Goal: Book appointment/travel/reservation

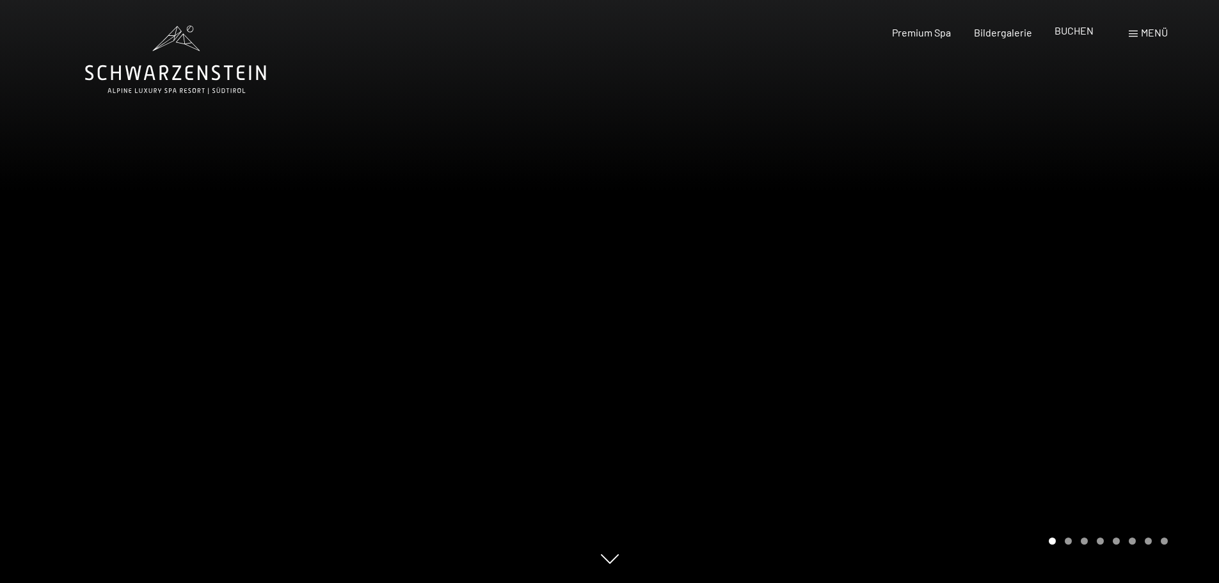
click at [1083, 33] on span "BUCHEN" at bounding box center [1074, 30] width 39 height 12
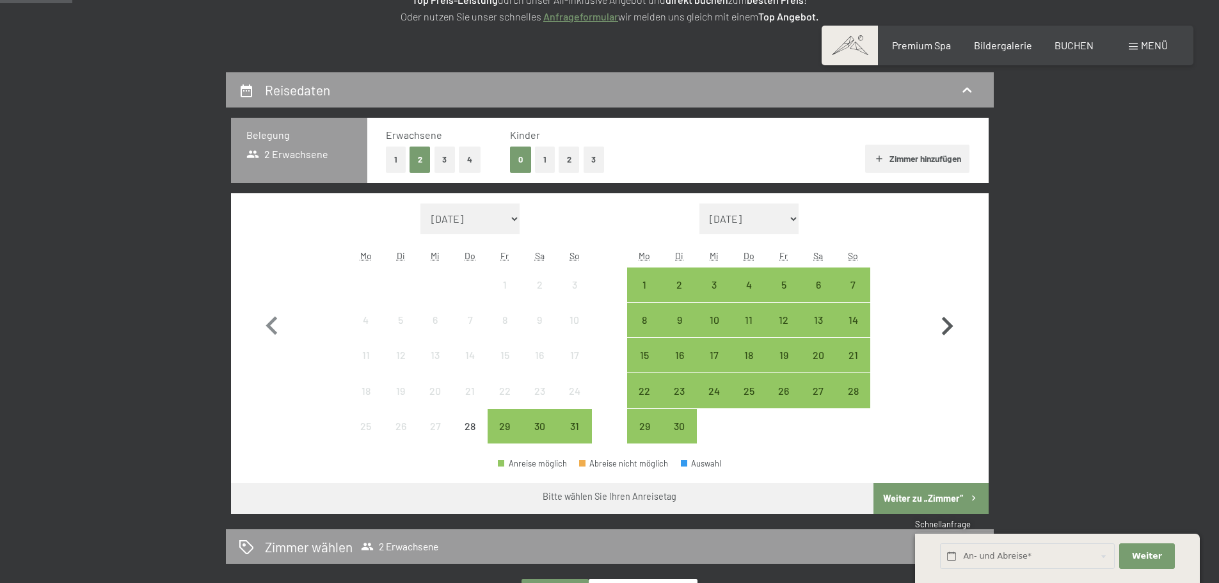
scroll to position [256, 0]
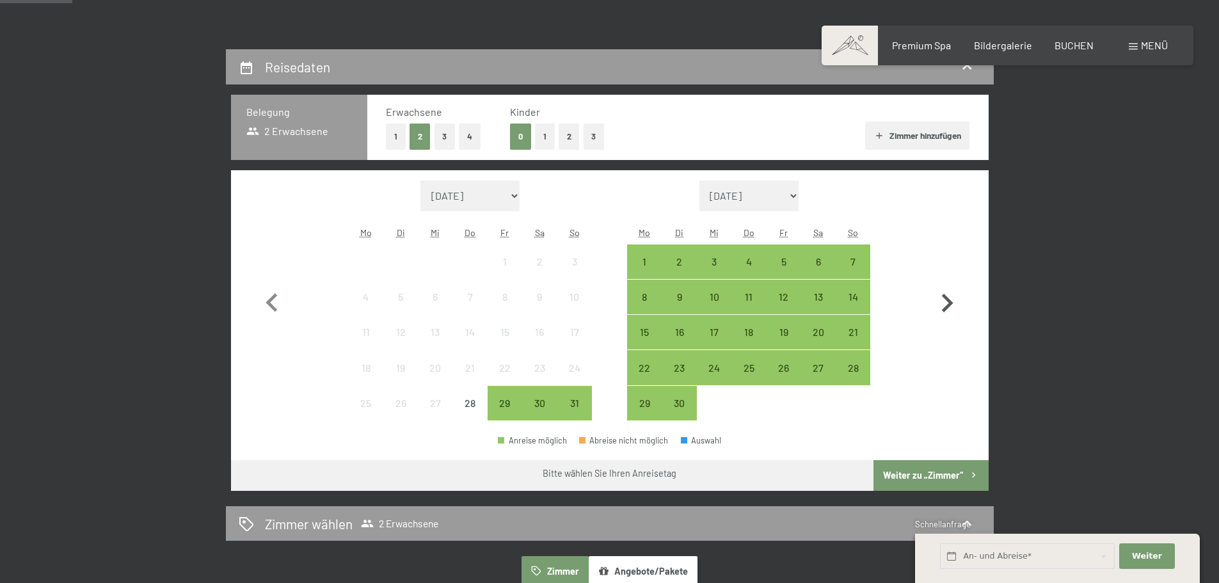
click at [945, 297] on icon "button" at bounding box center [948, 303] width 12 height 19
select select "[DATE]"
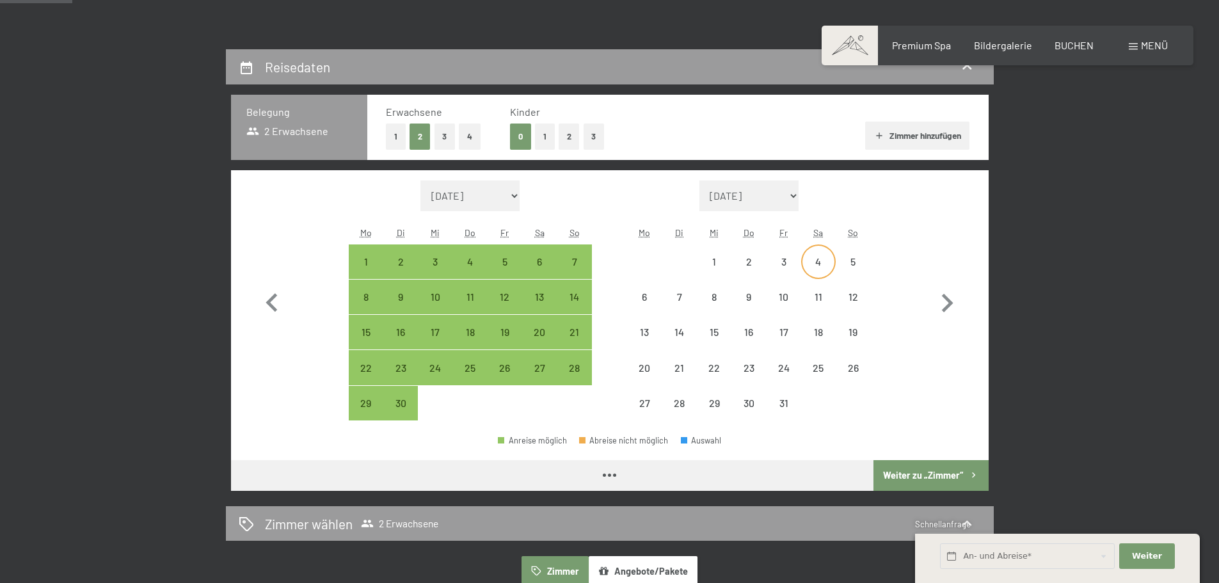
select select "[DATE]"
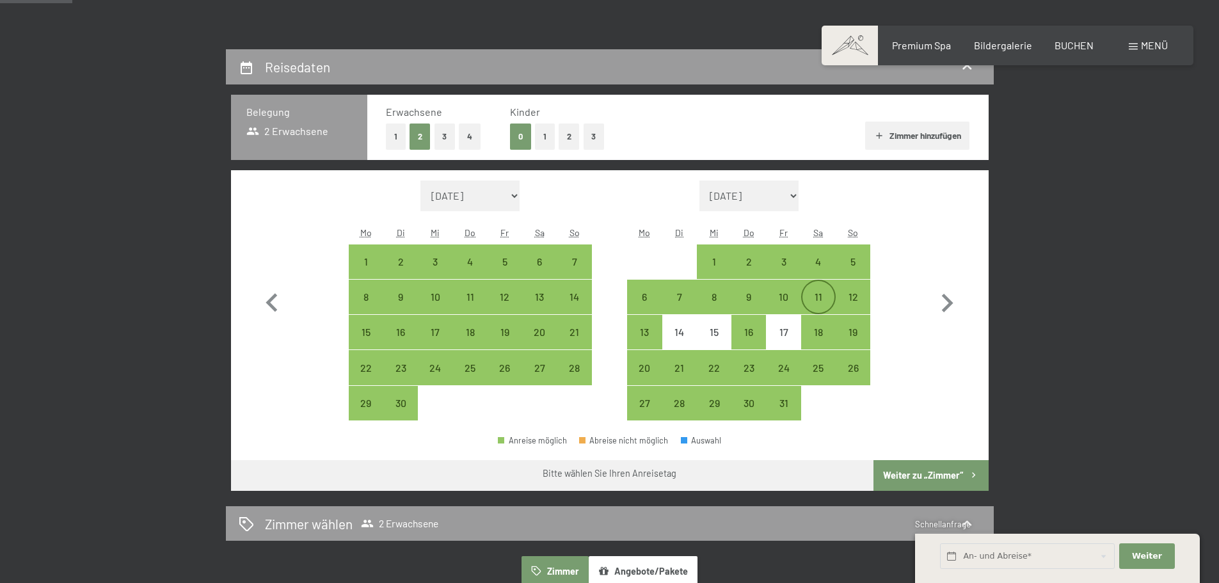
click at [819, 302] on div "11" at bounding box center [819, 308] width 32 height 32
select select "[DATE]"
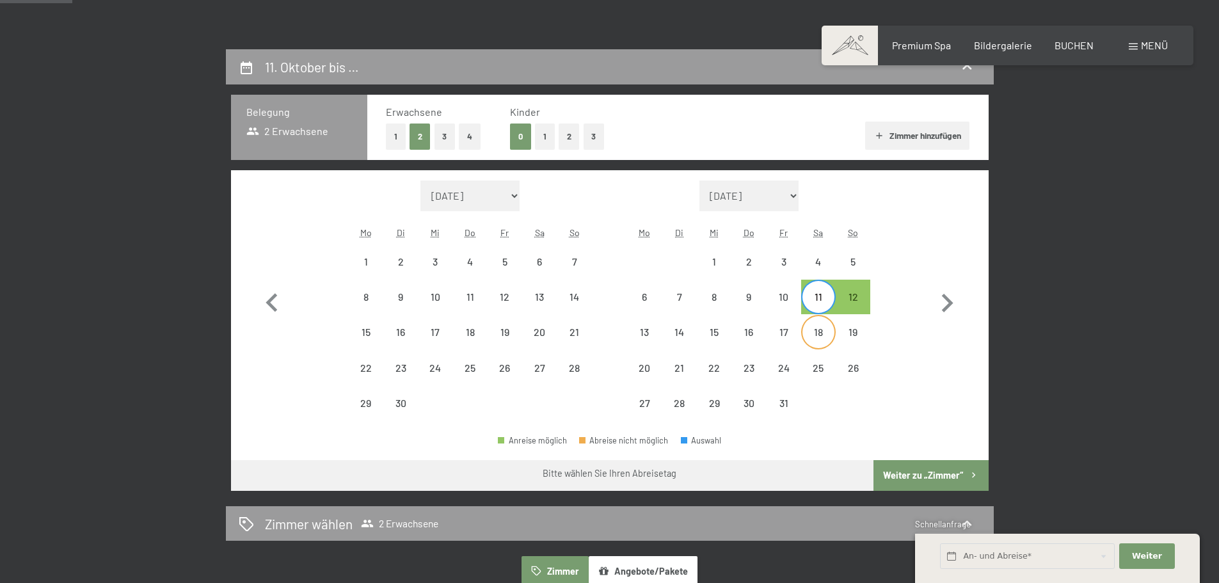
click at [820, 330] on div "18" at bounding box center [819, 343] width 32 height 32
select select "[DATE]"
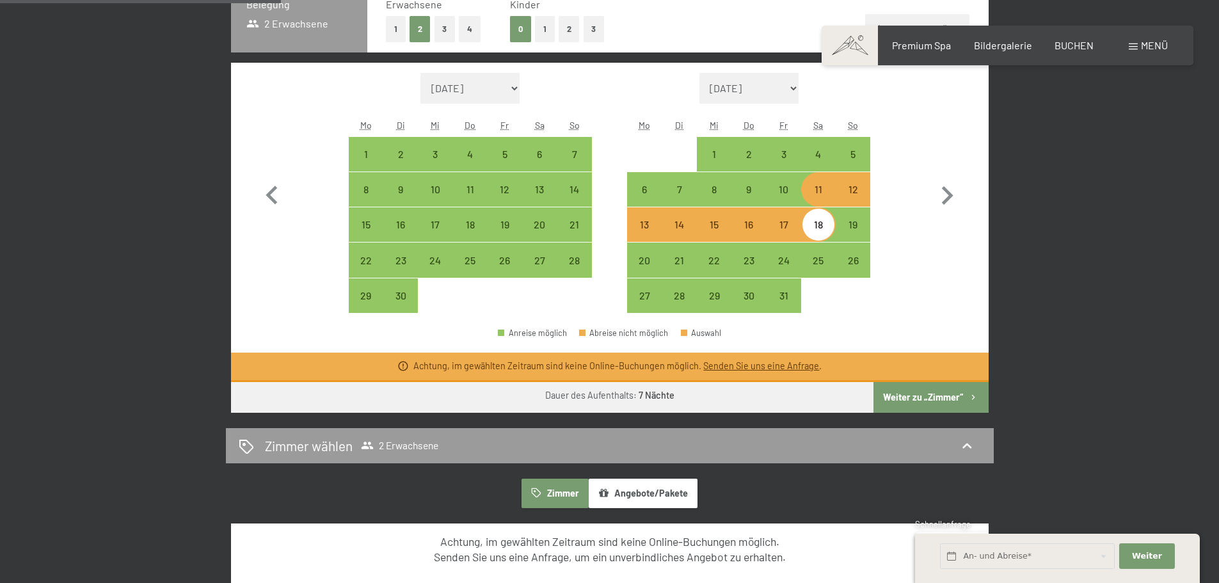
scroll to position [384, 0]
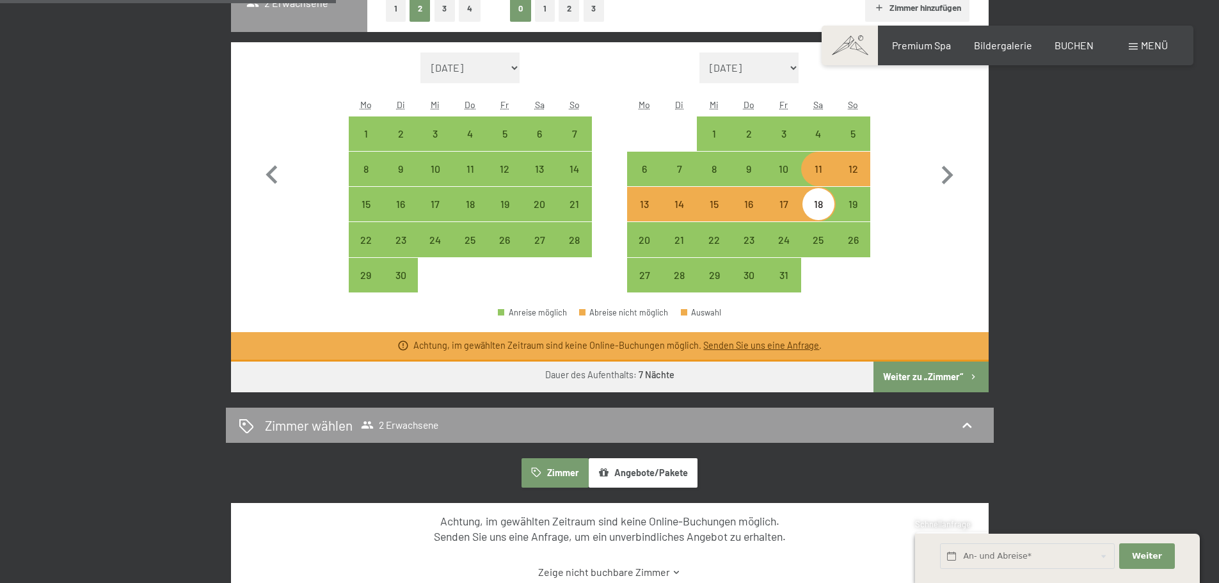
click at [857, 175] on div "12" at bounding box center [853, 180] width 32 height 32
select select "[DATE]"
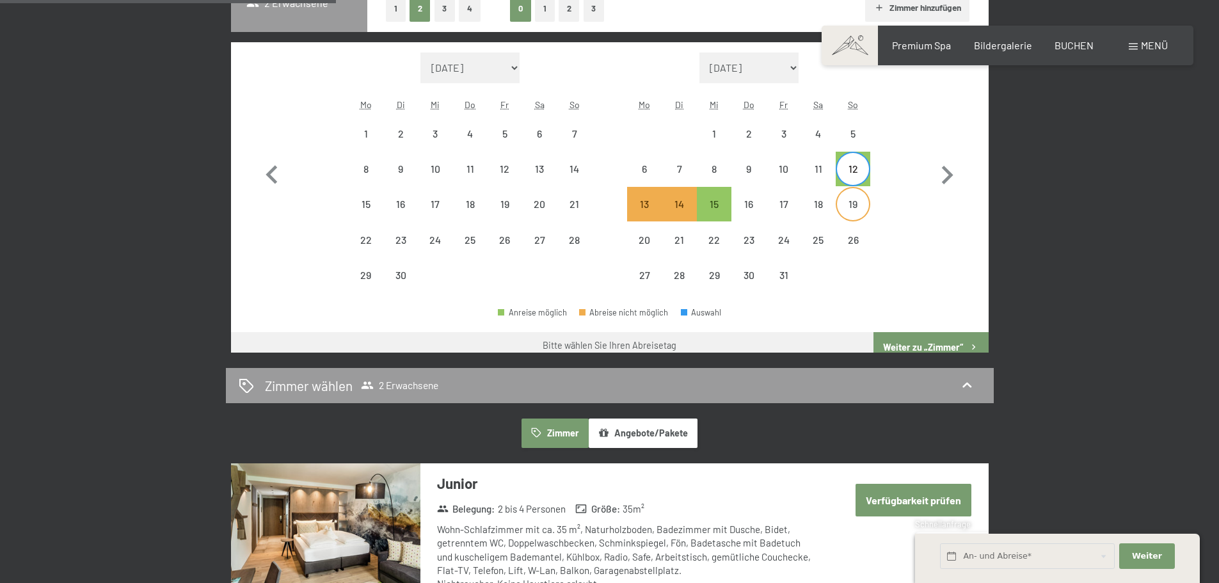
click at [854, 205] on div "19" at bounding box center [853, 215] width 32 height 32
select select "[DATE]"
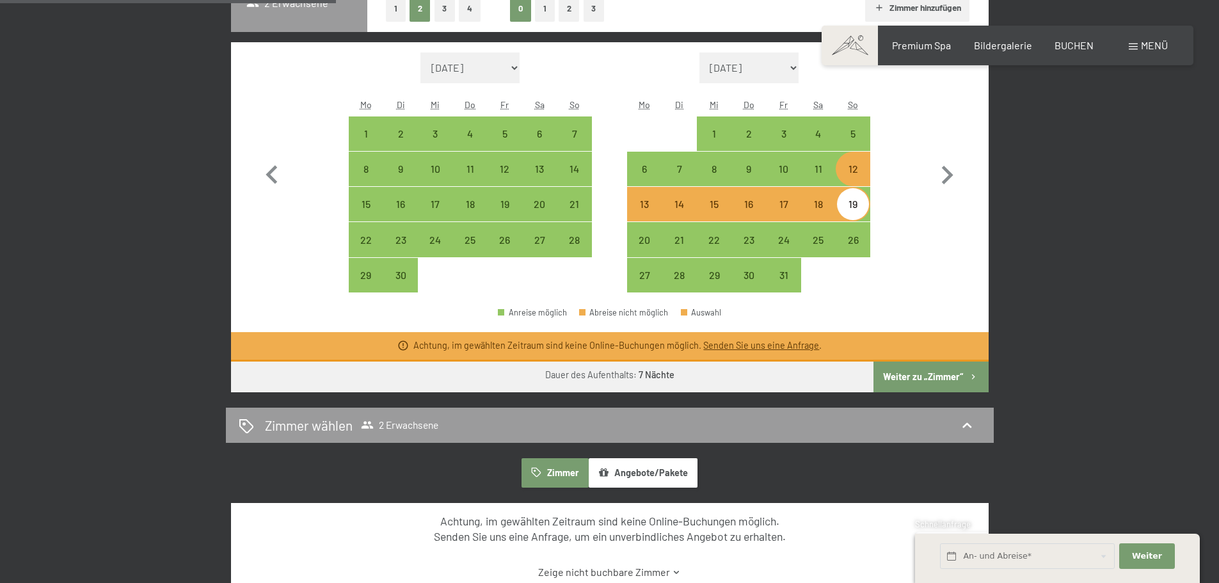
click at [943, 371] on button "Weiter zu „Zimmer“" at bounding box center [931, 377] width 115 height 31
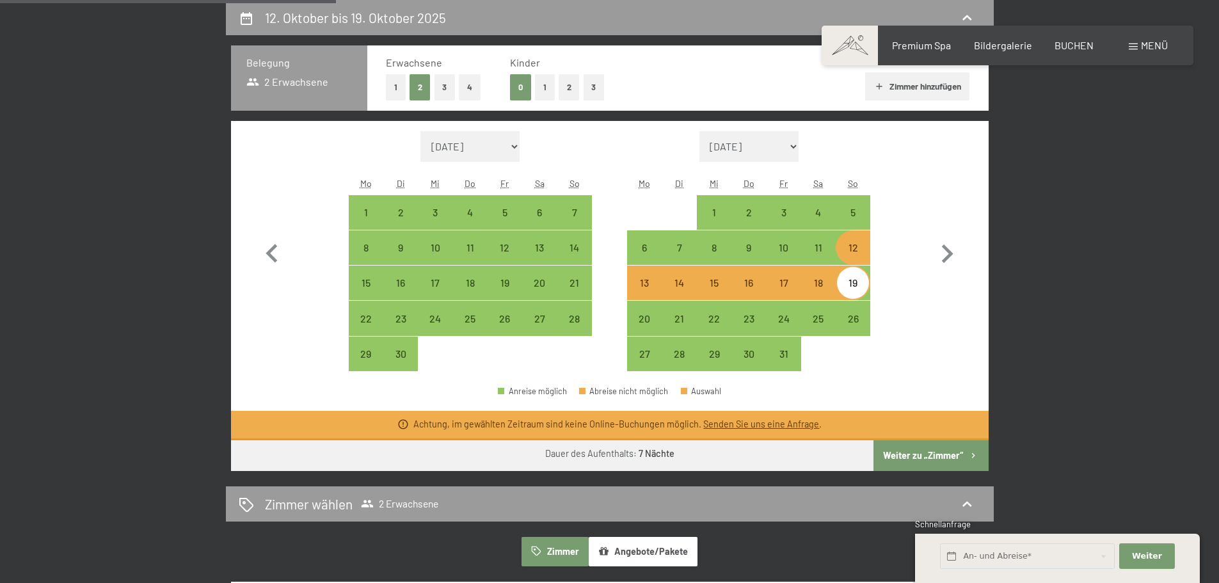
select select "[DATE]"
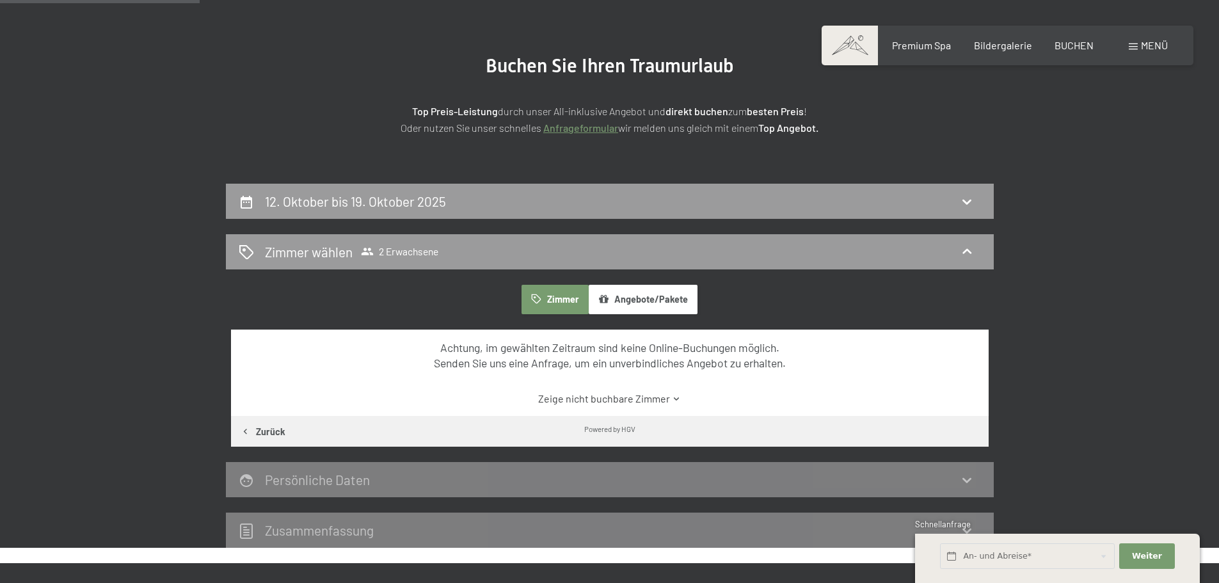
scroll to position [113, 0]
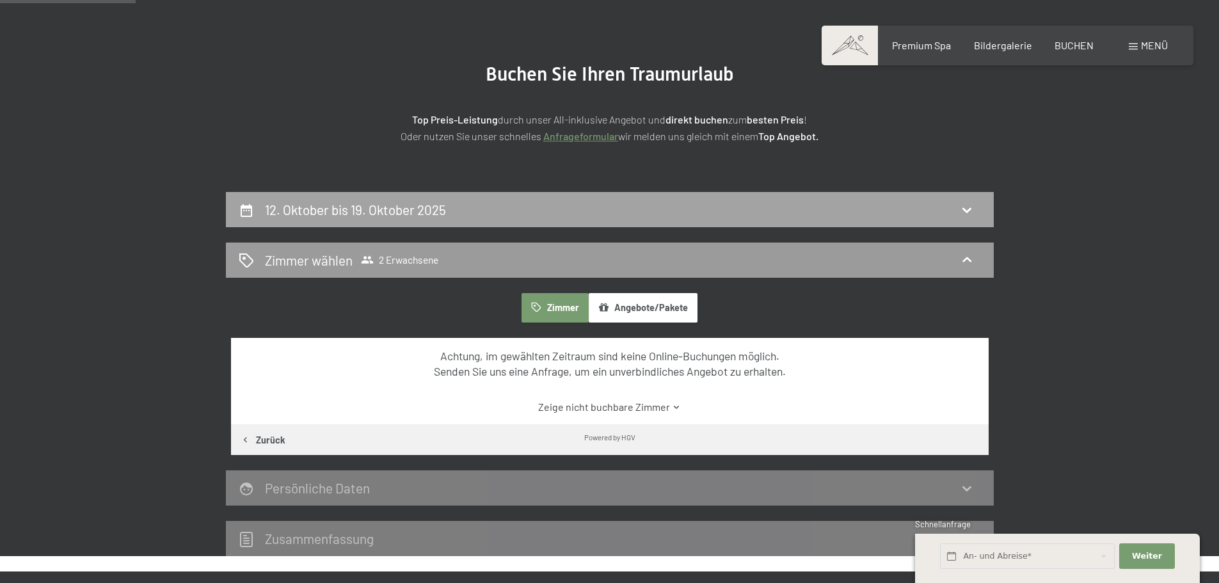
click at [661, 213] on div "12. Oktober bis 19. Oktober 2025" at bounding box center [610, 209] width 743 height 19
select select "[DATE]"
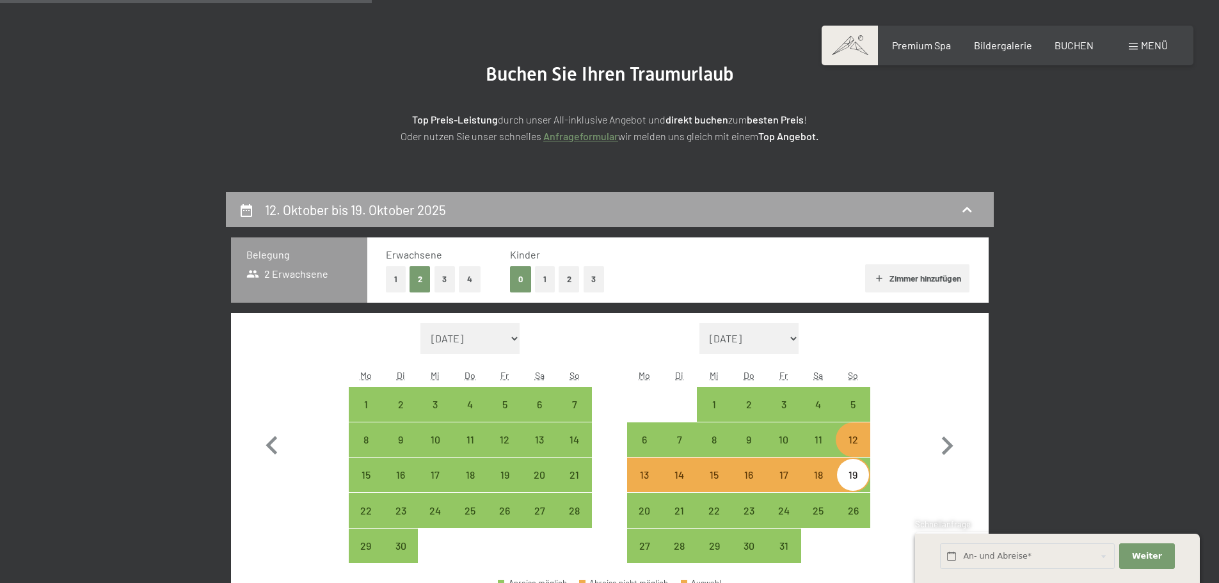
scroll to position [305, 0]
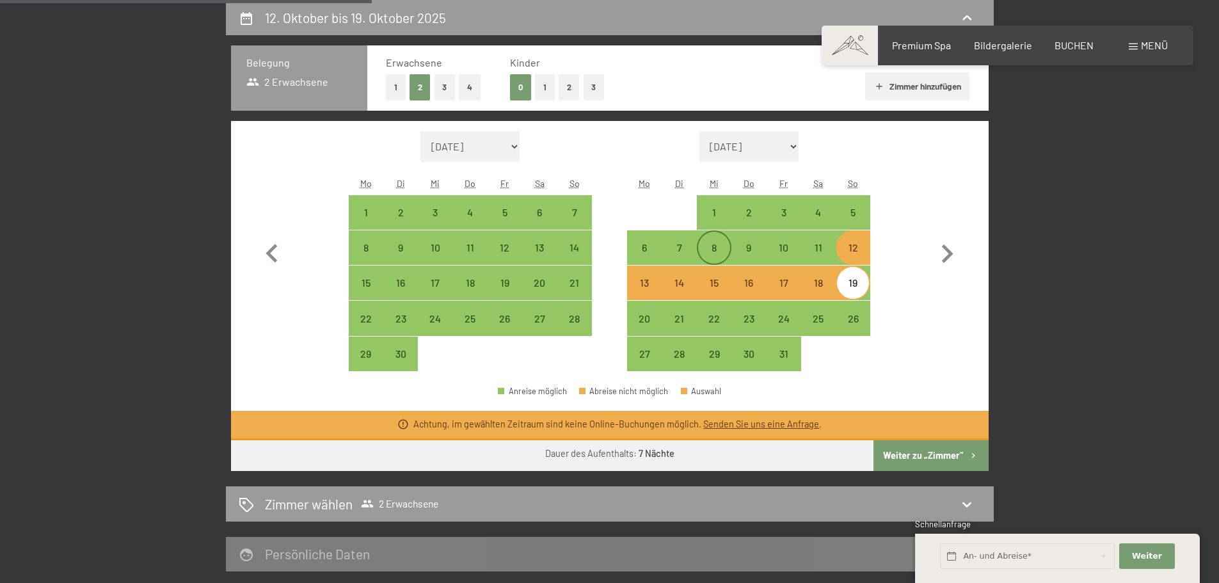
click at [714, 246] on div "8" at bounding box center [714, 259] width 32 height 32
select select "[DATE]"
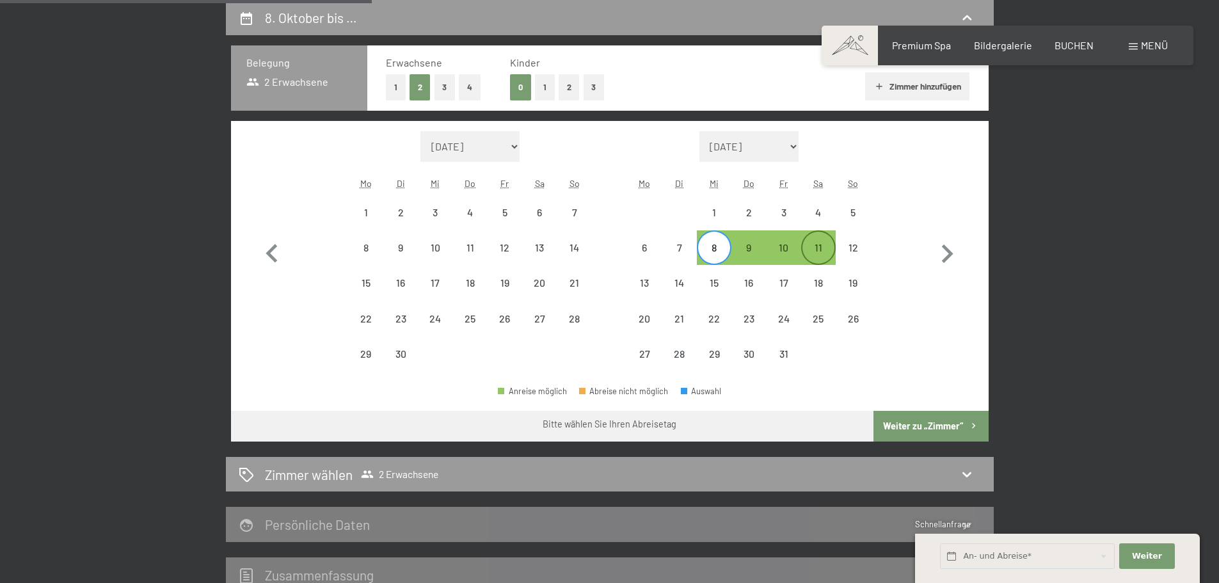
click at [826, 247] on div "11" at bounding box center [819, 259] width 32 height 32
select select "[DATE]"
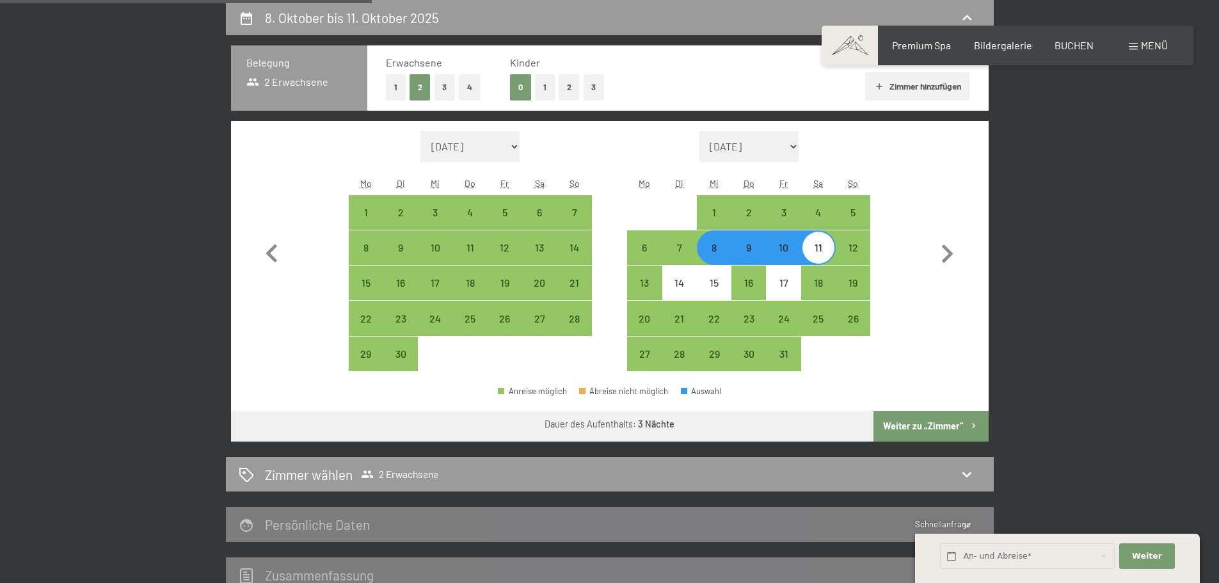
click at [715, 244] on div "8" at bounding box center [714, 259] width 32 height 32
select select "[DATE]"
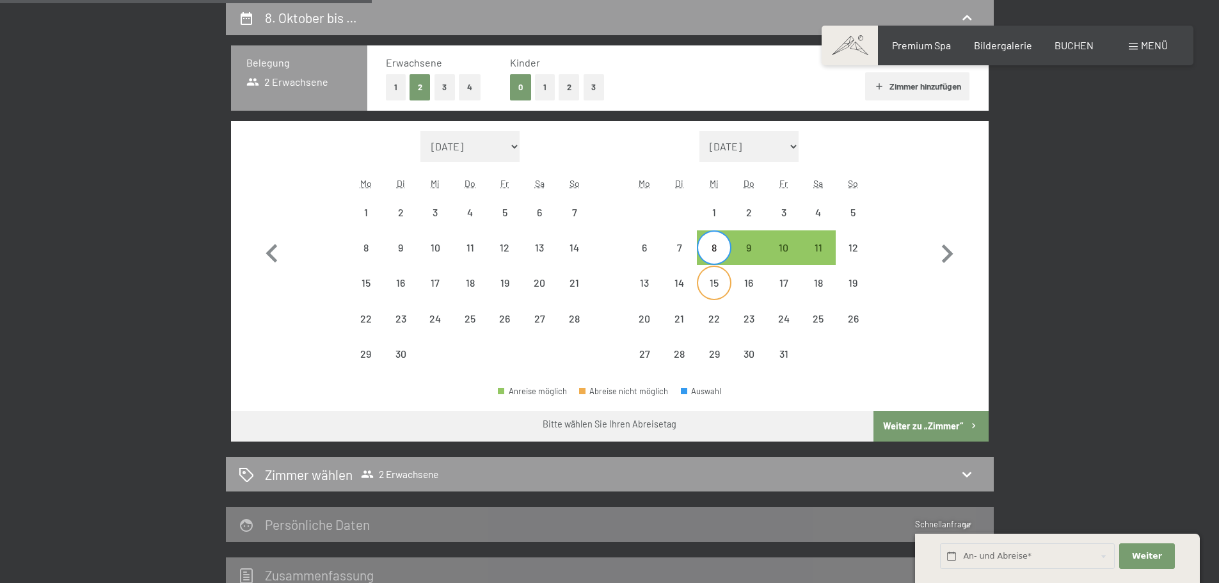
click at [718, 279] on div "15" at bounding box center [714, 294] width 32 height 32
select select "[DATE]"
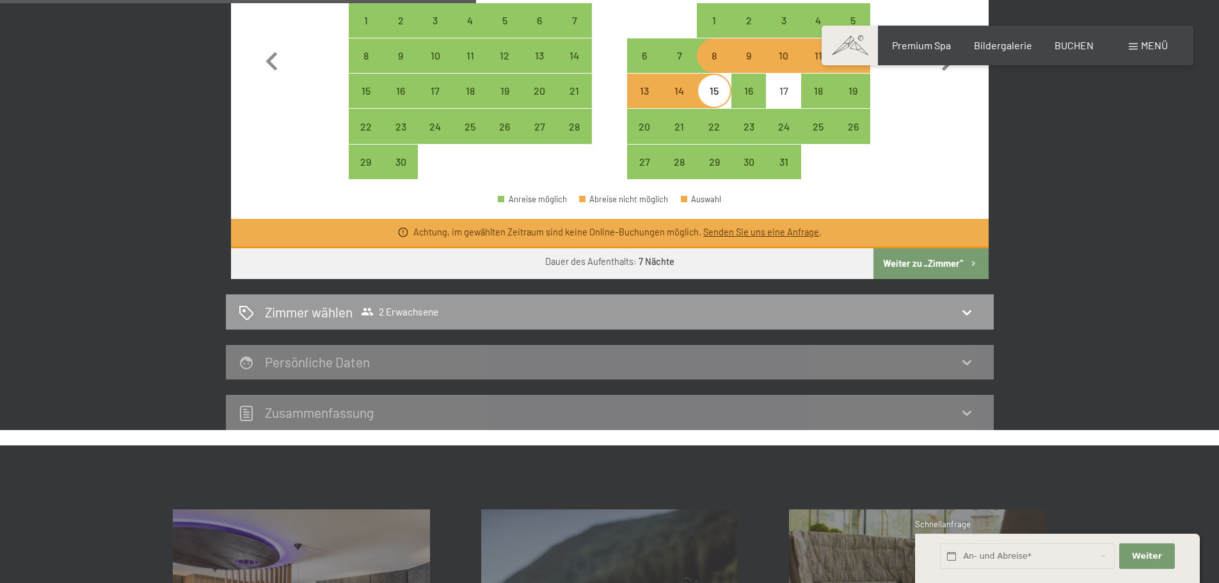
click at [918, 266] on button "Weiter zu „Zimmer“" at bounding box center [931, 263] width 115 height 31
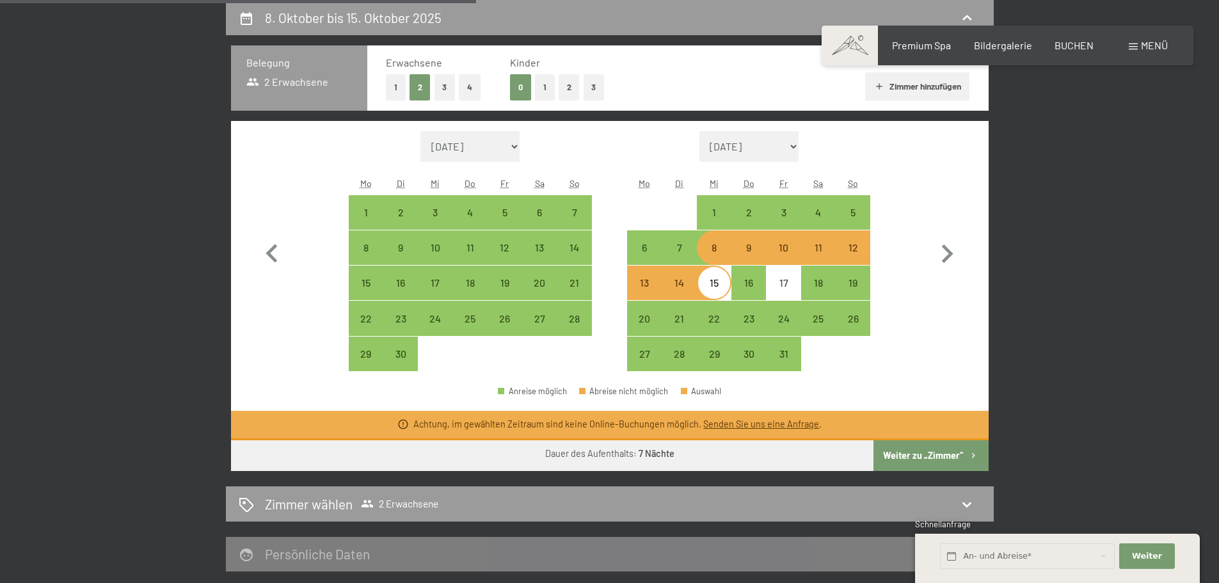
select select "[DATE]"
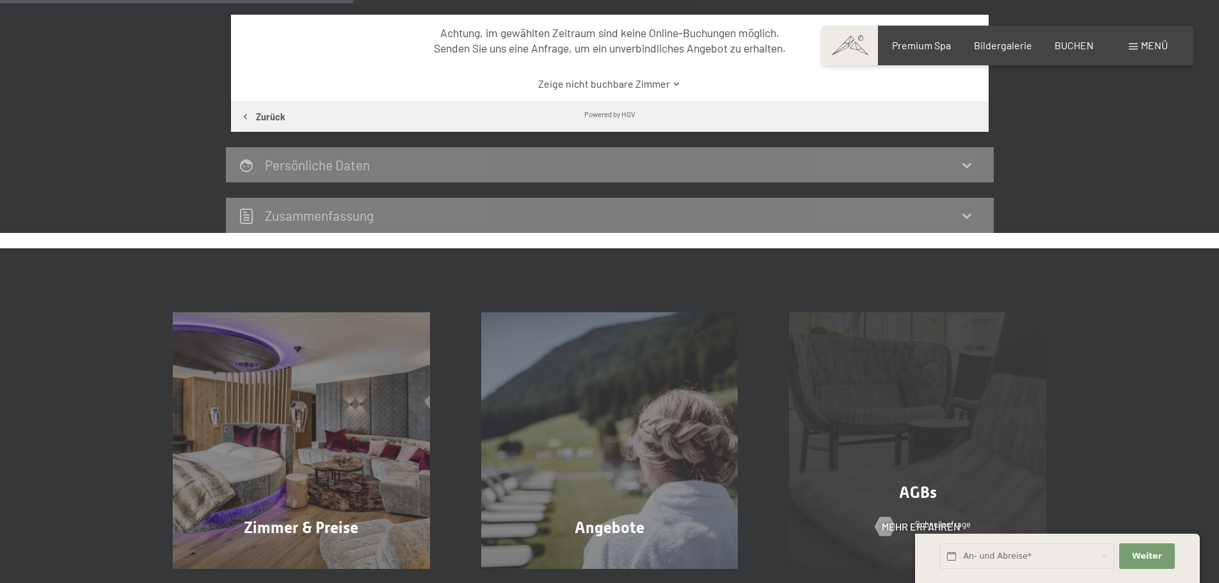
scroll to position [448, 0]
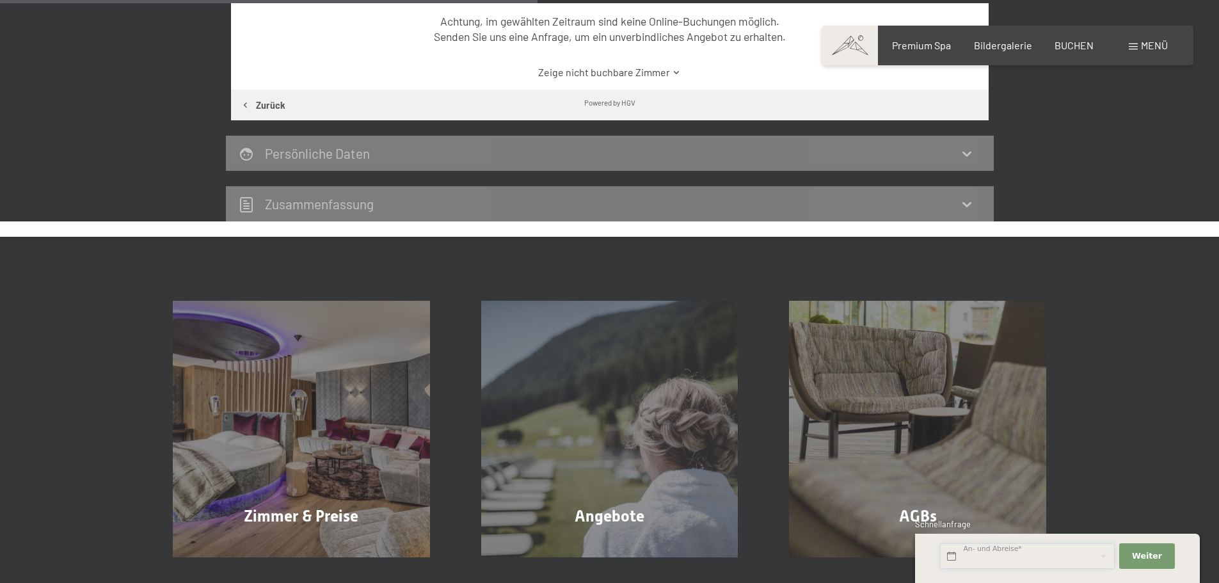
click at [1024, 559] on input "text" at bounding box center [1027, 556] width 175 height 26
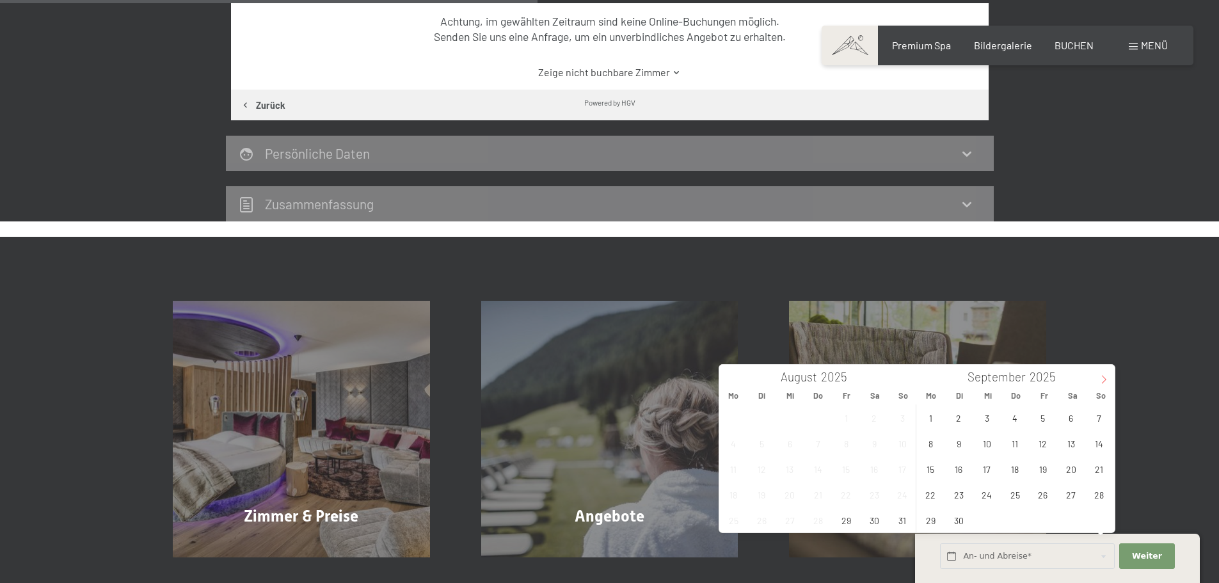
click at [1106, 379] on icon at bounding box center [1104, 380] width 4 height 8
click at [957, 441] on span "7" at bounding box center [959, 443] width 25 height 25
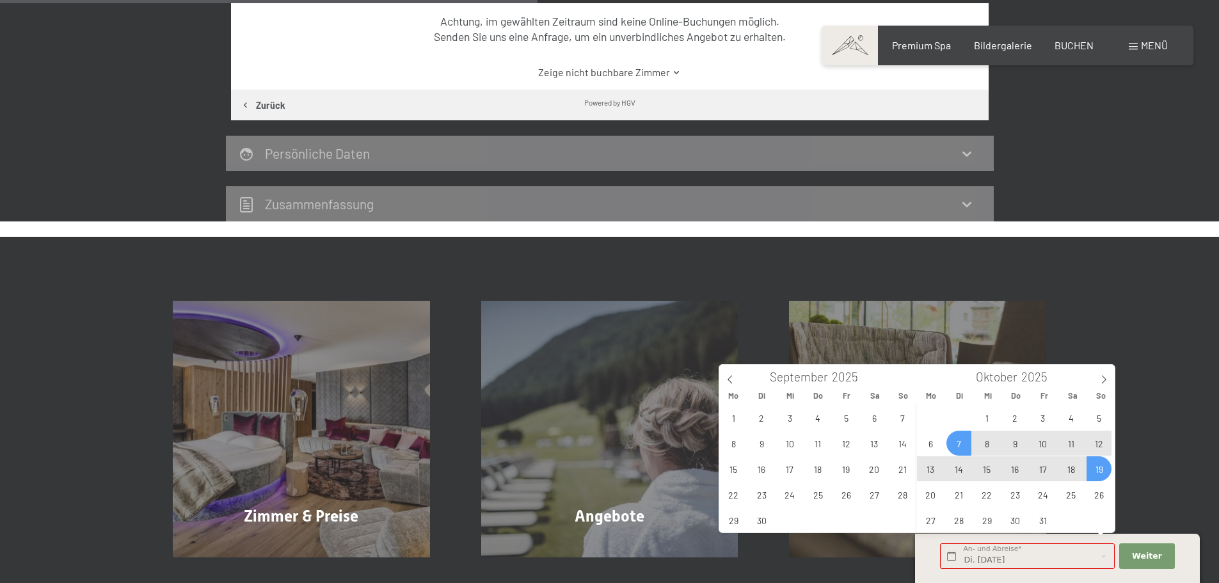
click at [1107, 470] on span "19" at bounding box center [1099, 468] width 25 height 25
type input "Di. [DATE] - So. [DATE]"
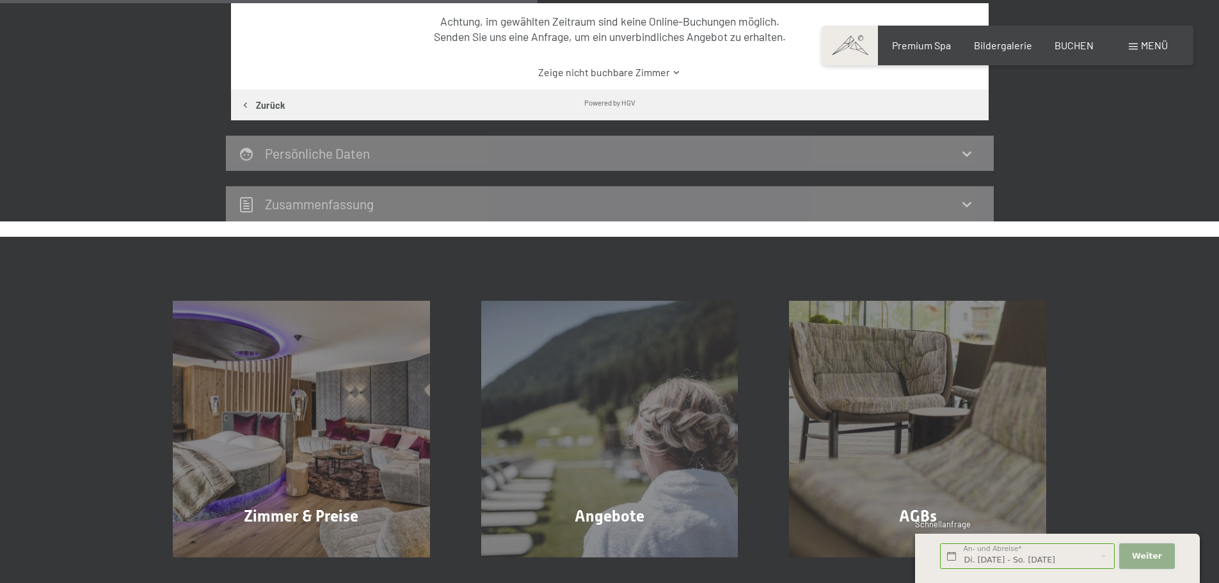
click at [1161, 558] on button "Weiter Adressfelder ausblenden" at bounding box center [1147, 556] width 55 height 26
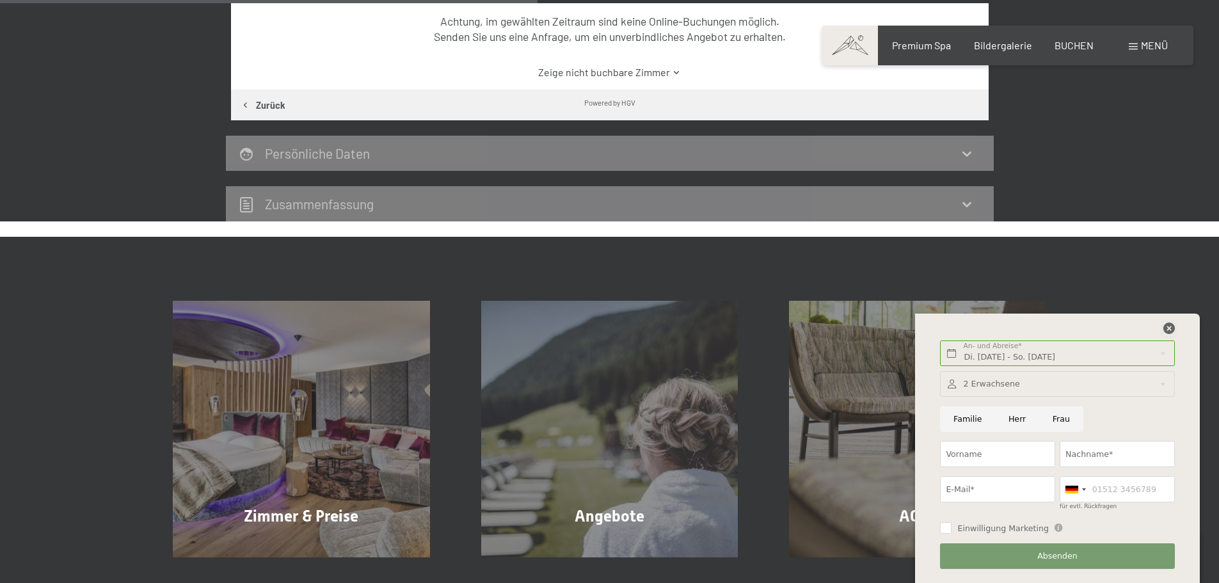
click at [1170, 326] on icon at bounding box center [1170, 329] width 12 height 12
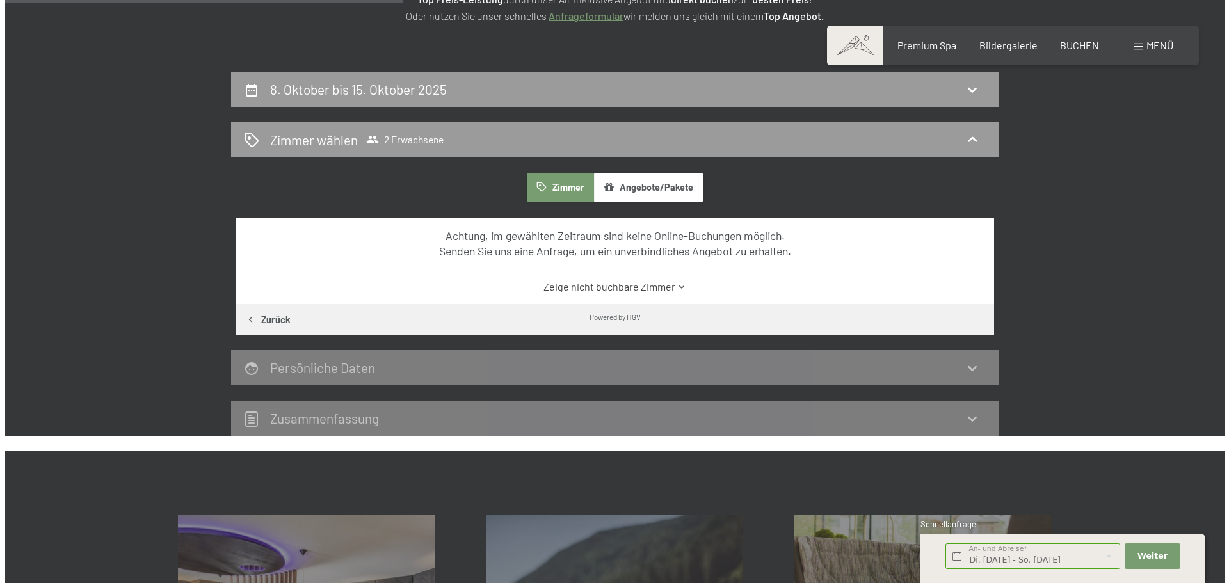
scroll to position [192, 0]
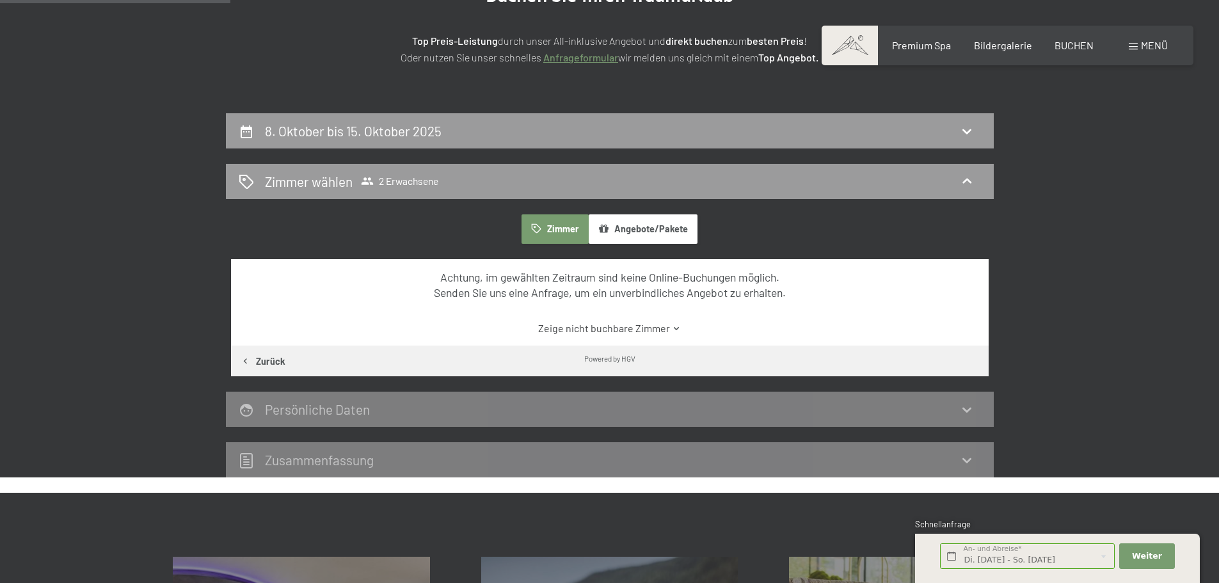
click at [1136, 49] on span at bounding box center [1133, 47] width 9 height 6
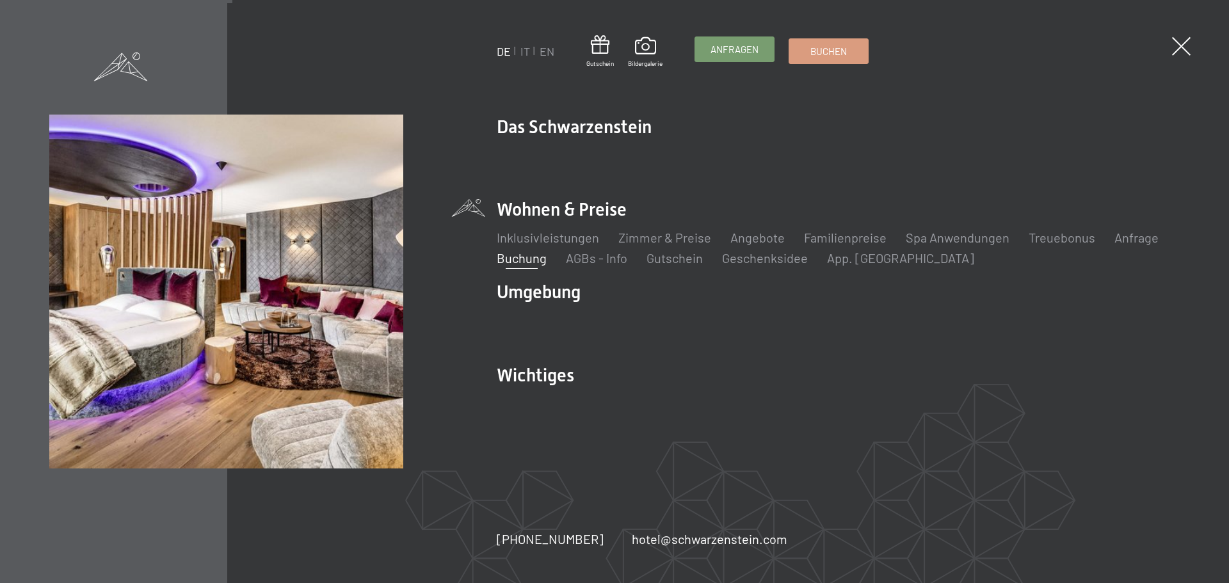
click at [712, 53] on span "Anfragen" at bounding box center [735, 49] width 48 height 13
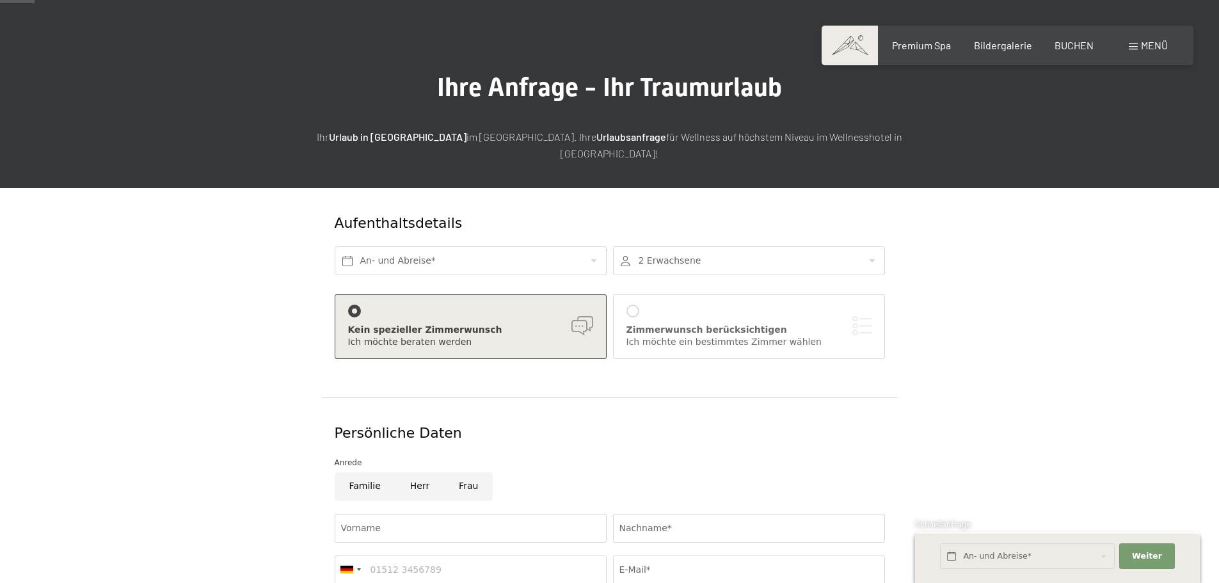
scroll to position [64, 0]
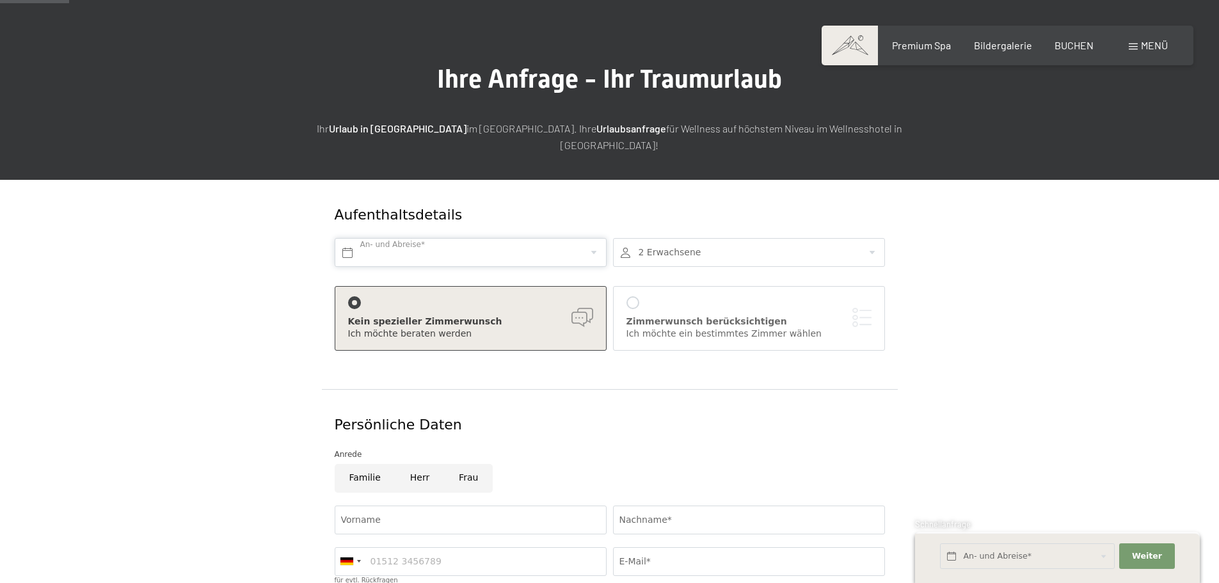
click at [559, 238] on input "text" at bounding box center [471, 252] width 272 height 29
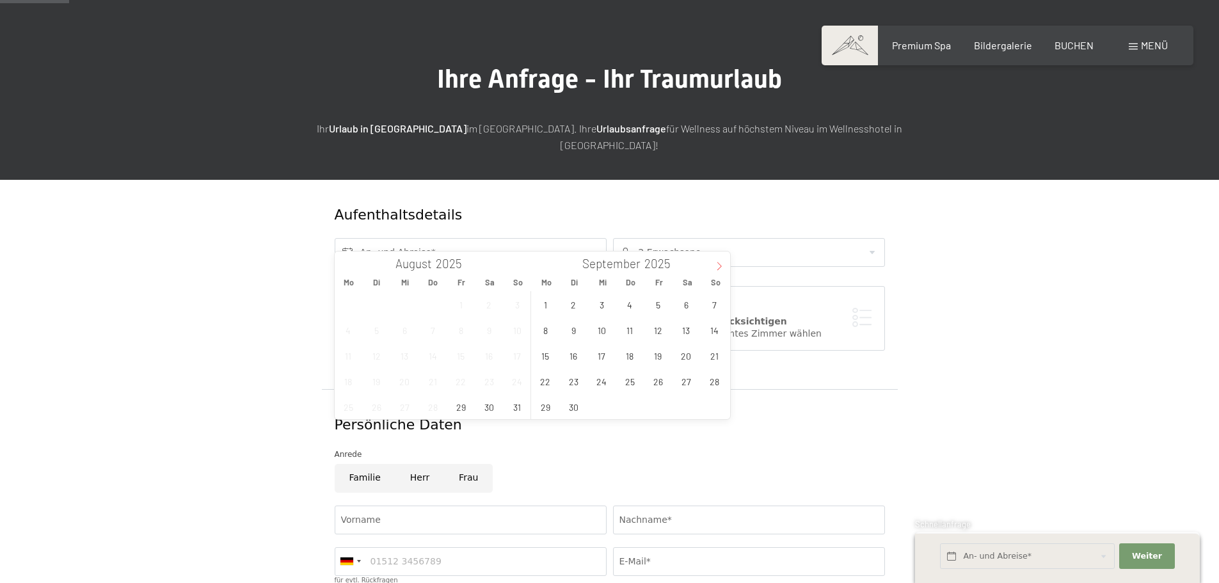
click at [715, 267] on icon at bounding box center [719, 266] width 9 height 9
click at [599, 333] on span "8" at bounding box center [602, 330] width 25 height 25
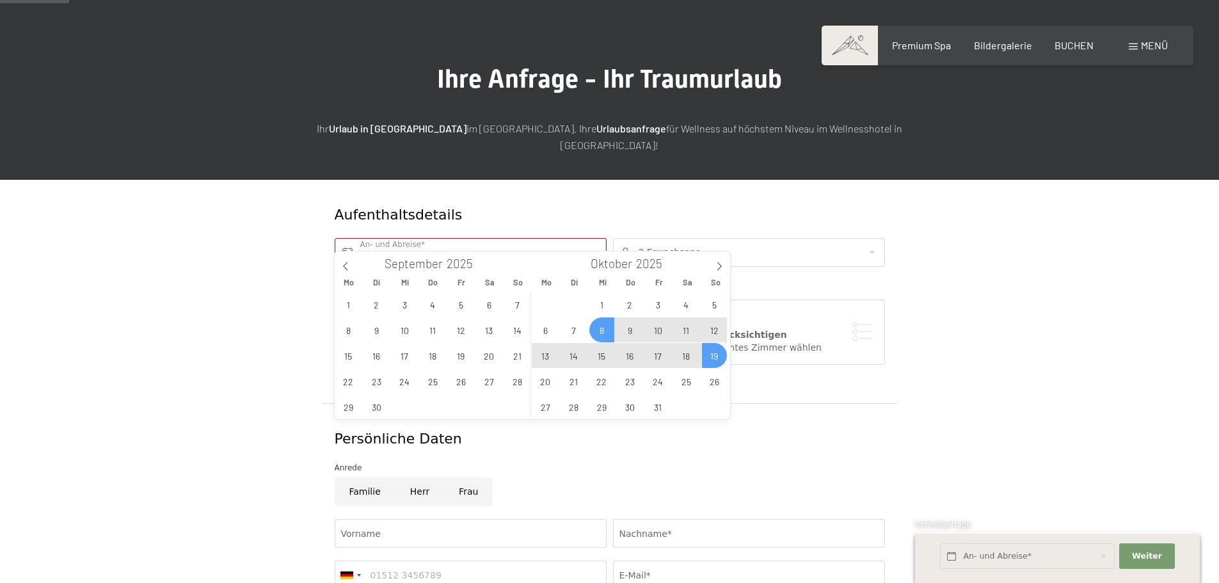
click at [709, 356] on span "19" at bounding box center [714, 355] width 25 height 25
type input "Mi. 08.10.2025 - So. 19.10.2025"
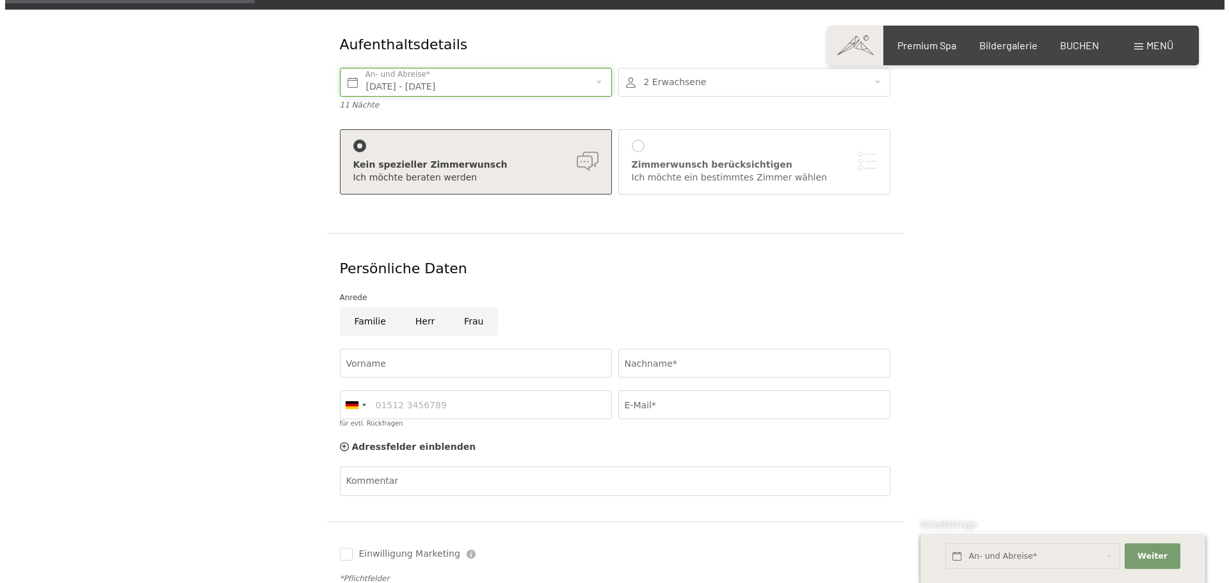
scroll to position [256, 0]
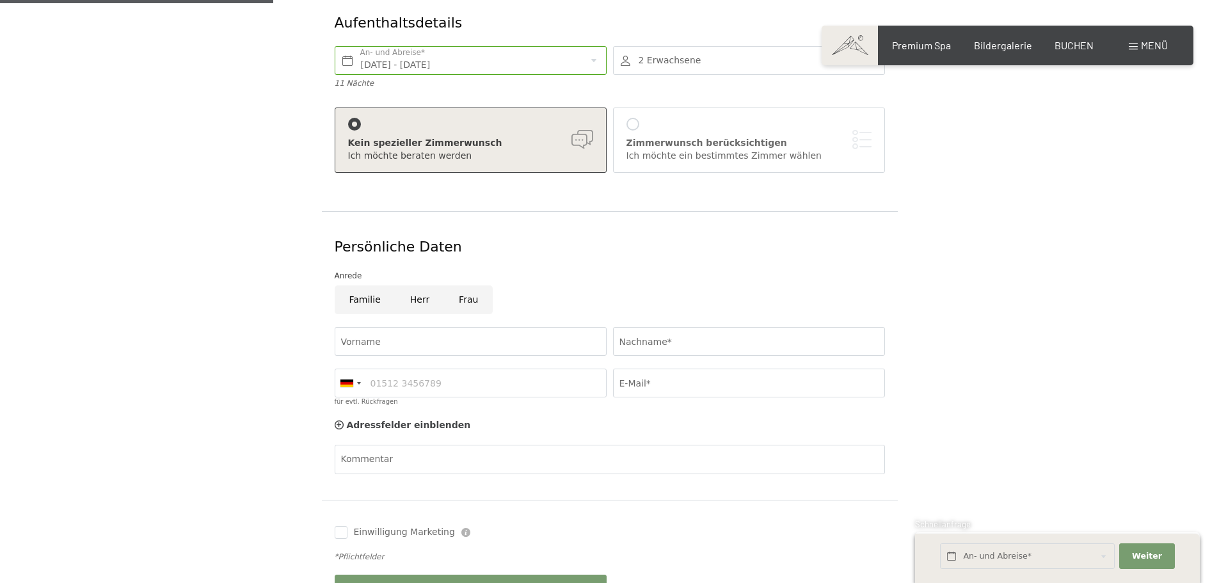
click at [635, 118] on div "Zimmerwunsch berücksichtigen Ich möchte ein bestimmtes Zimmer wählen" at bounding box center [749, 140] width 245 height 44
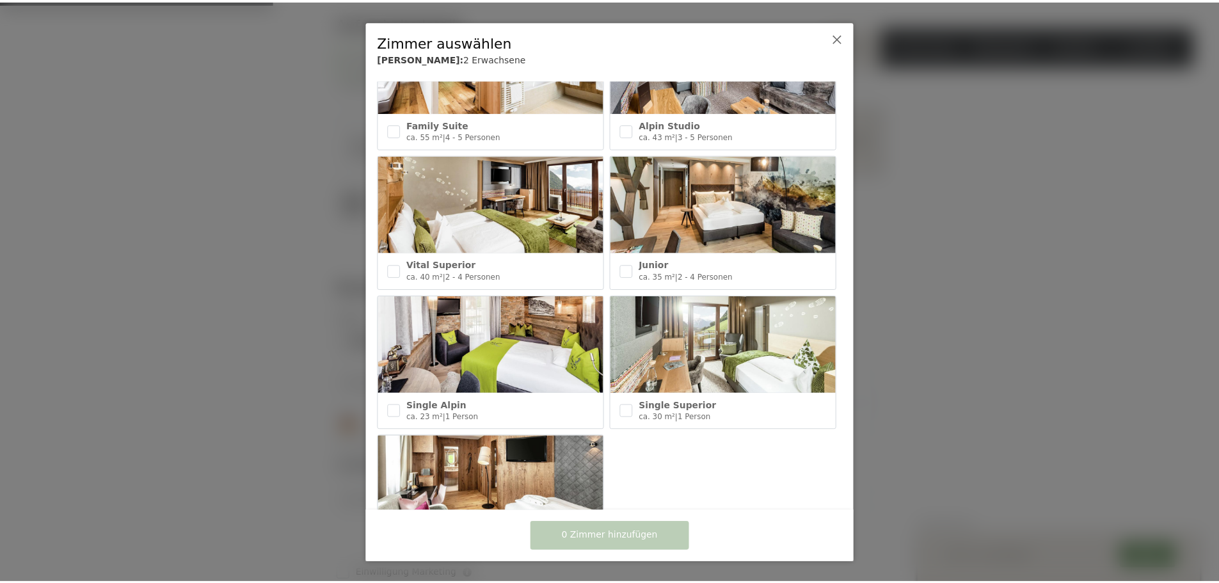
scroll to position [512, 0]
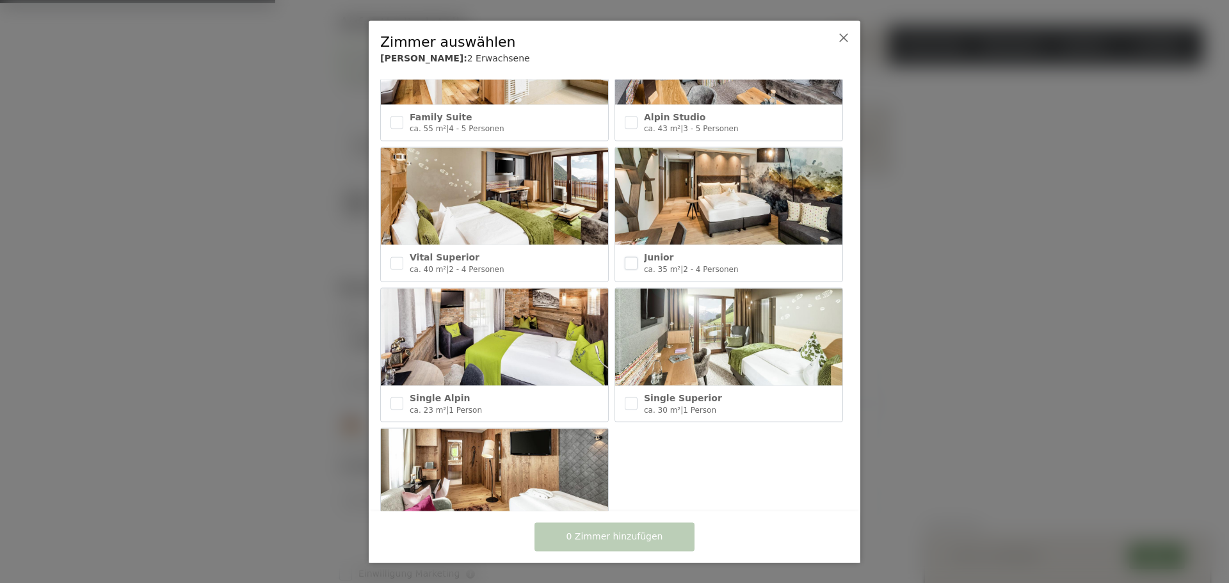
click at [625, 259] on input "checkbox" at bounding box center [631, 263] width 13 height 13
checkbox input "true"
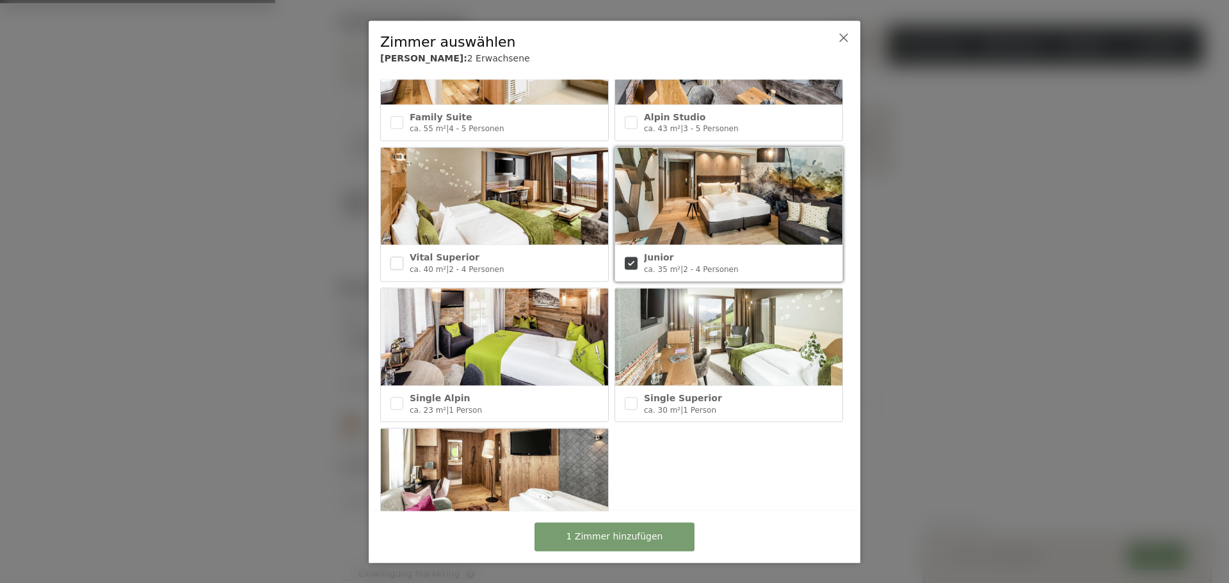
click at [396, 260] on input "checkbox" at bounding box center [396, 263] width 13 height 13
checkbox input "true"
click at [667, 533] on button "2 Zimmer hinzufügen" at bounding box center [615, 536] width 160 height 29
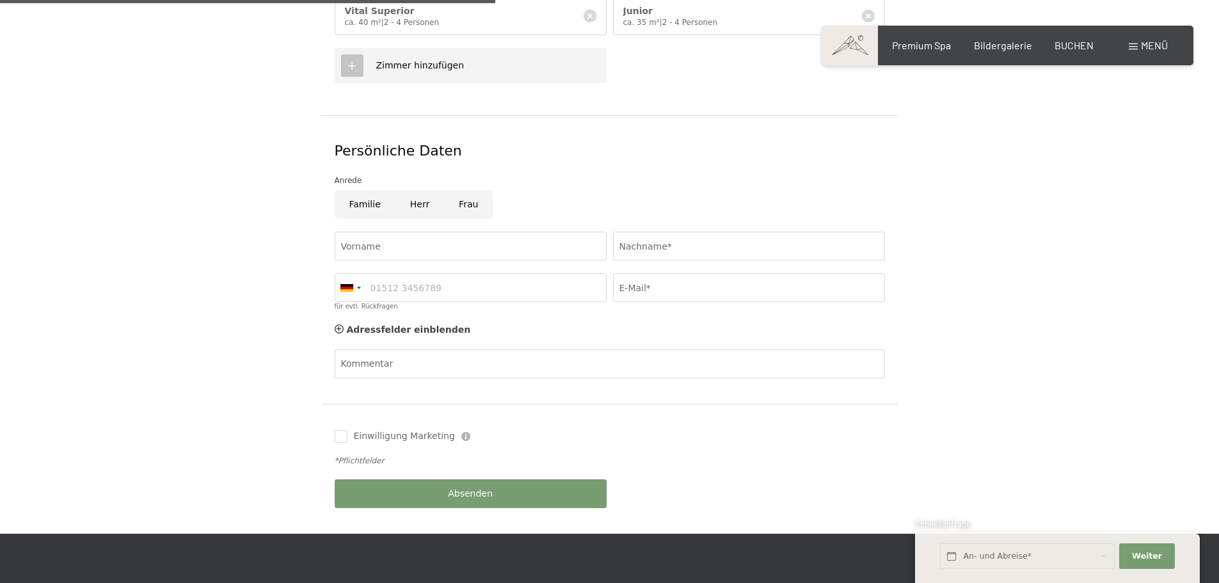
scroll to position [576, 0]
click at [483, 233] on input "Vorname" at bounding box center [471, 245] width 272 height 29
type input "Maximilian"
click at [696, 231] on input "Nachname*" at bounding box center [749, 245] width 272 height 29
type input "Schindler"
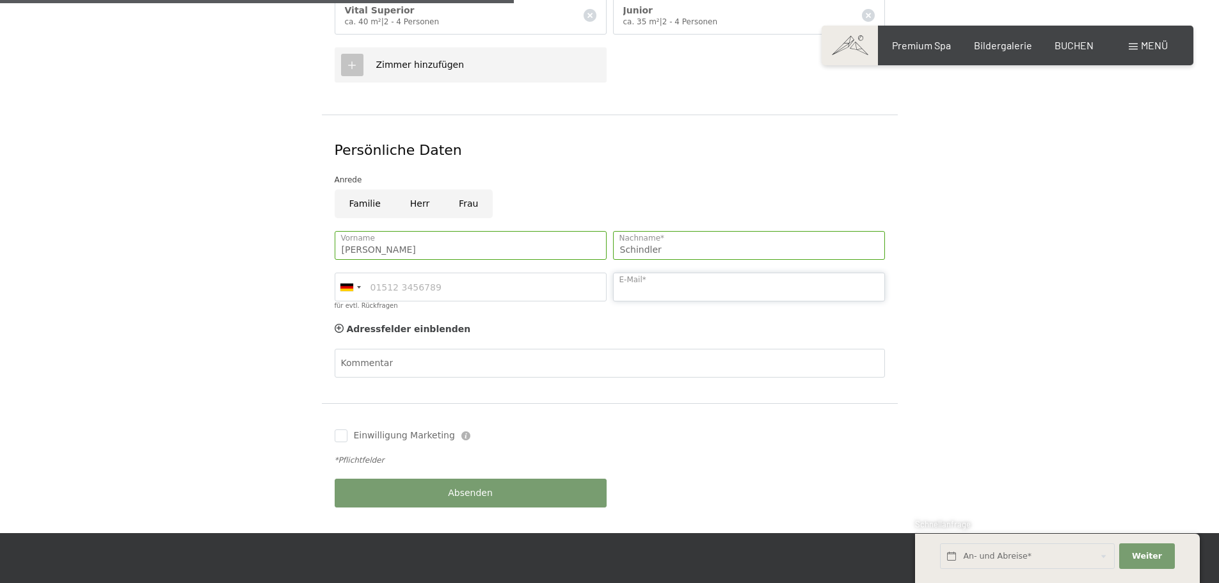
click at [672, 273] on input "E-Mail*" at bounding box center [749, 287] width 272 height 29
type input "maximilian.schindler96@gmx.de"
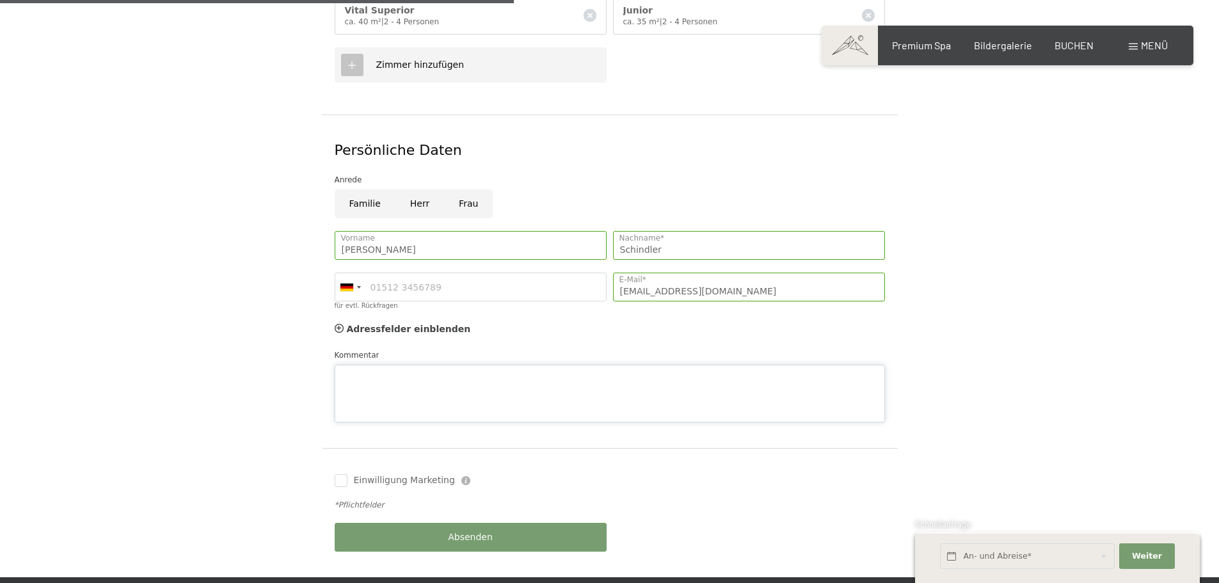
click at [469, 349] on div "Kommentar" at bounding box center [610, 386] width 551 height 74
type textarea "Liebes Schwarzenstein- Team, gerne möchten wir wieder zu euch kommen. Könnt Ihr…"
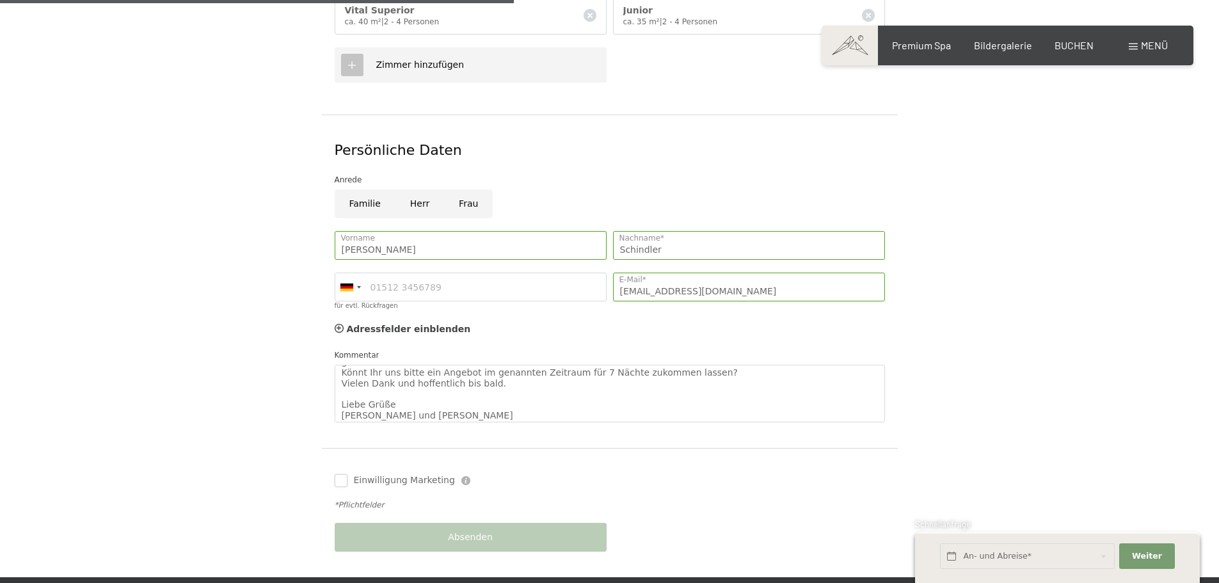
click at [337, 474] on input "Einwilligung Marketing" at bounding box center [341, 480] width 13 height 13
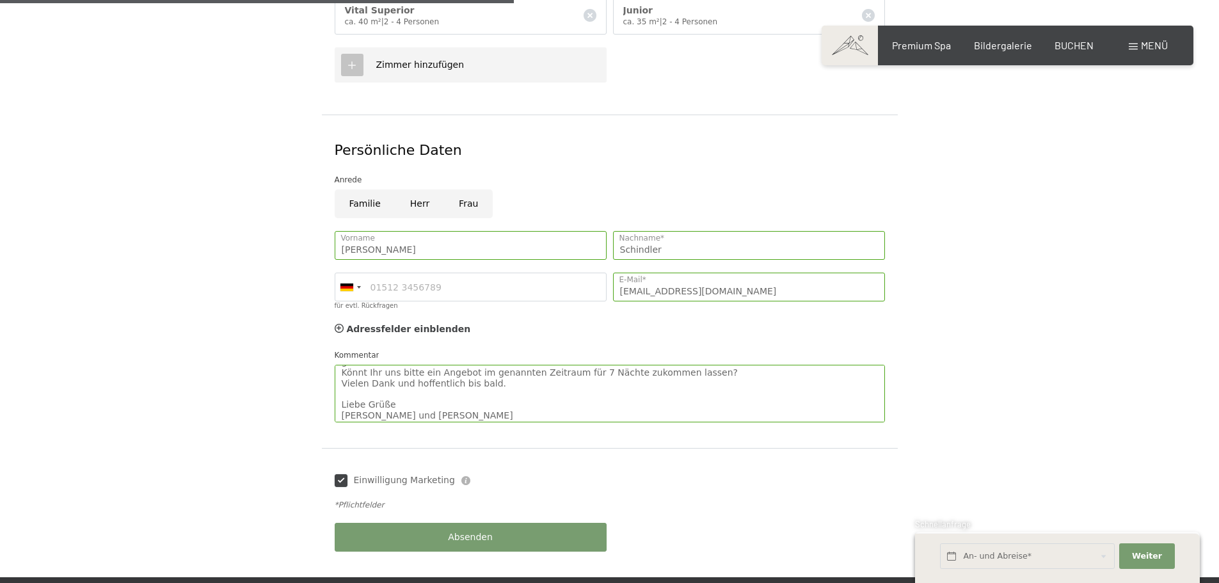
click at [341, 474] on input "Einwilligung Marketing" at bounding box center [341, 480] width 13 height 13
checkbox input "false"
click at [481, 531] on span "Absenden" at bounding box center [470, 537] width 45 height 13
